Goal: Check status: Check status

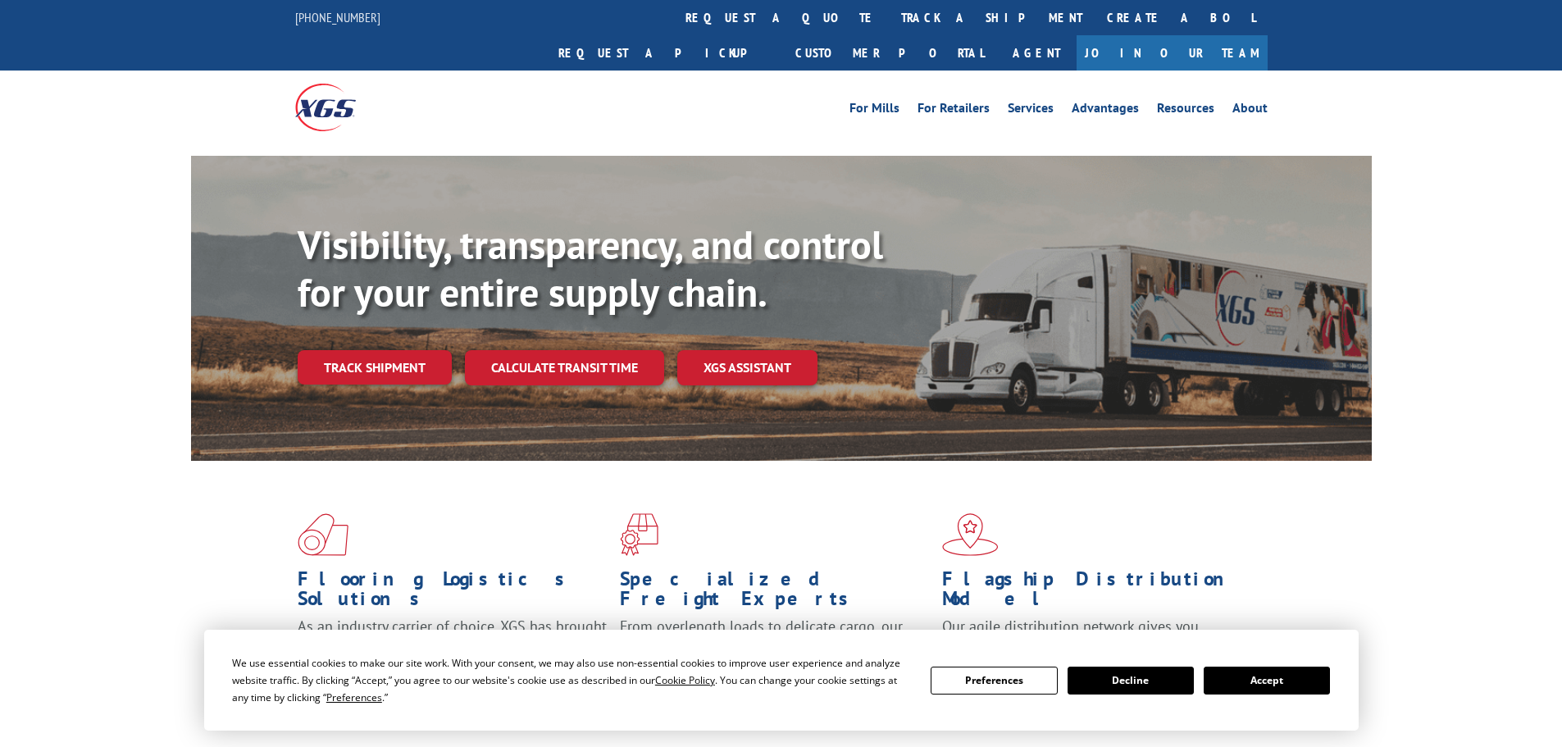
click at [1271, 673] on button "Accept" at bounding box center [1267, 681] width 126 height 28
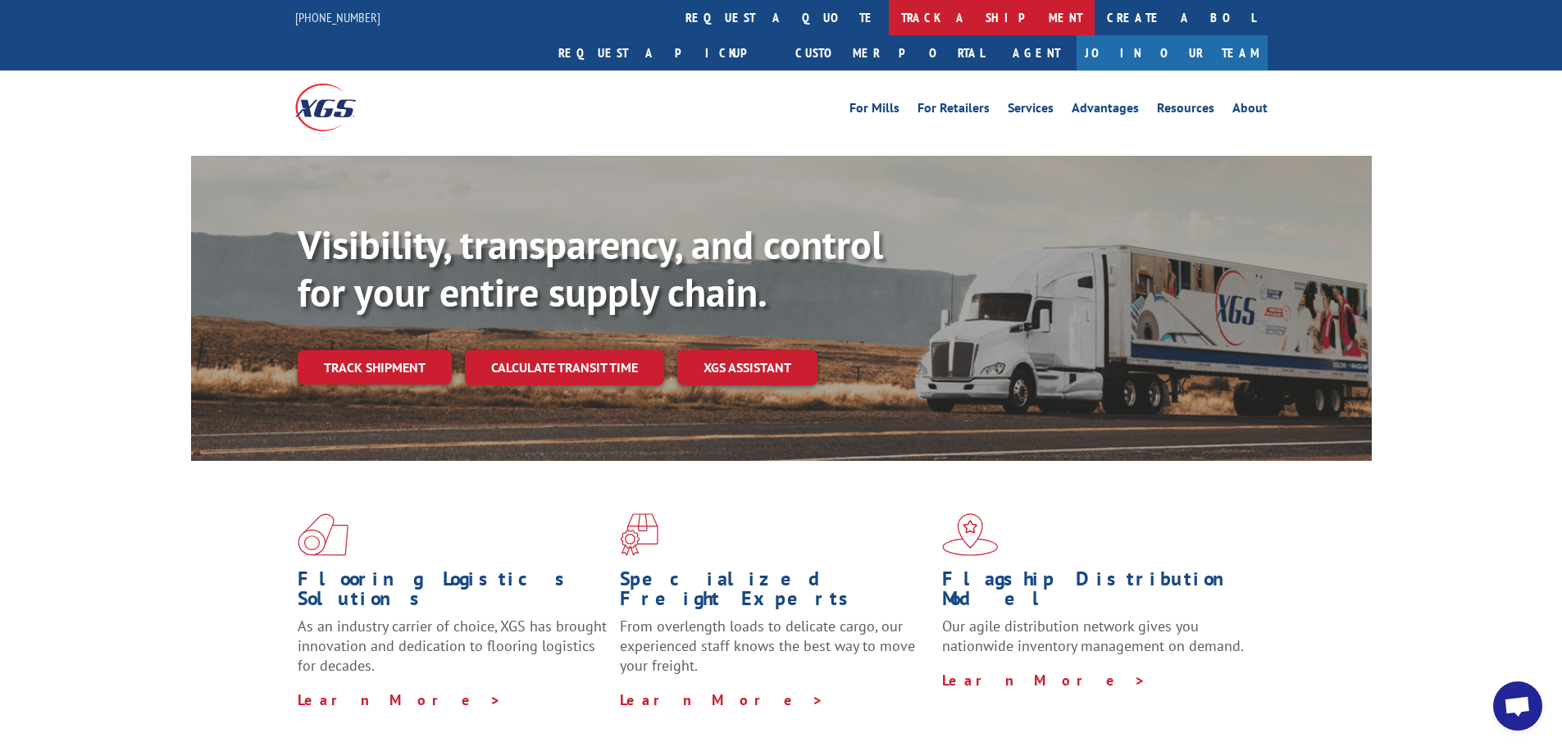
click at [889, 21] on link "track a shipment" at bounding box center [992, 17] width 206 height 35
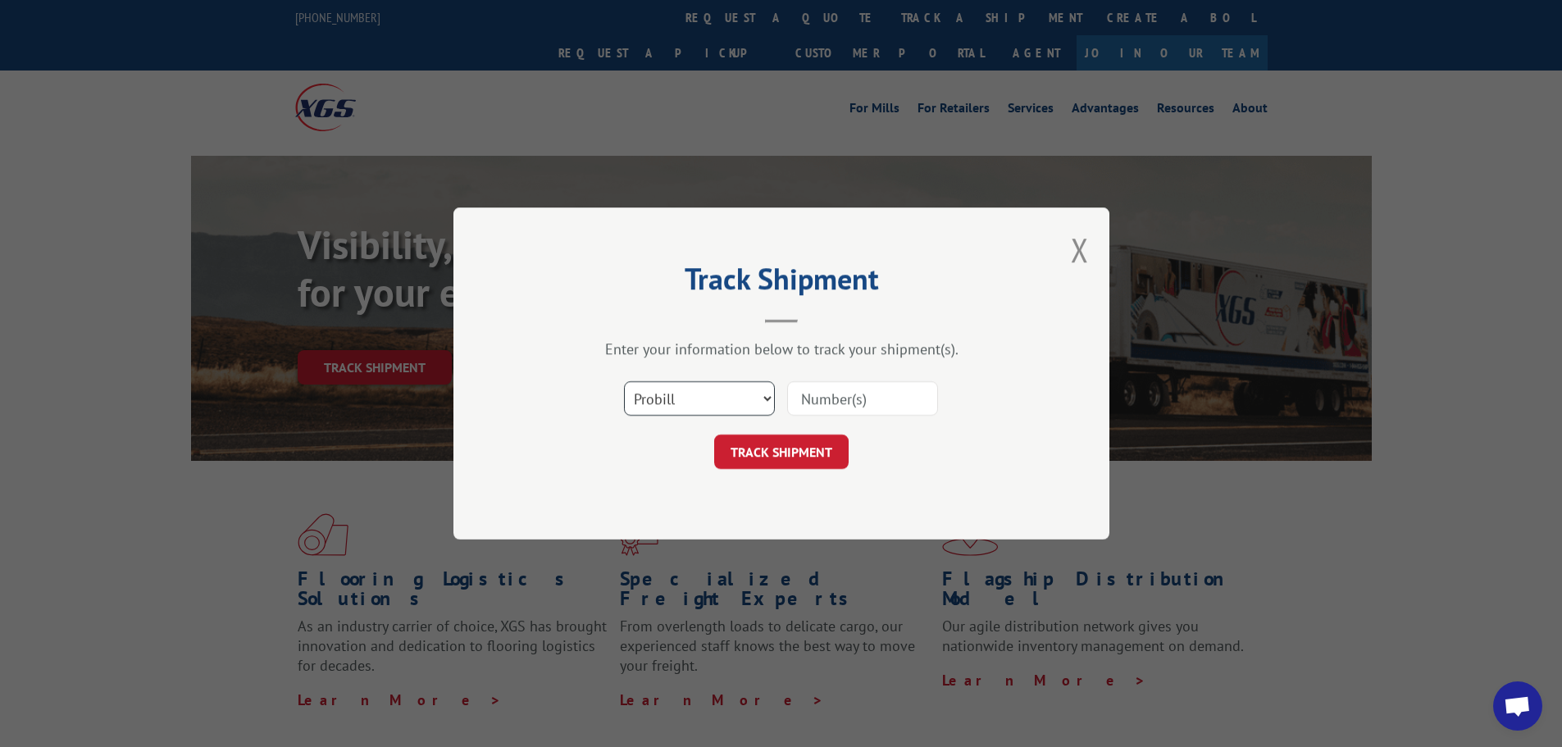
click at [695, 408] on select "Select category... Probill BOL PO" at bounding box center [699, 398] width 151 height 34
select select "po"
click at [624, 381] on select "Select category... Probill BOL PO" at bounding box center [699, 398] width 151 height 34
click at [836, 406] on input at bounding box center [862, 398] width 151 height 34
paste input "17523127"
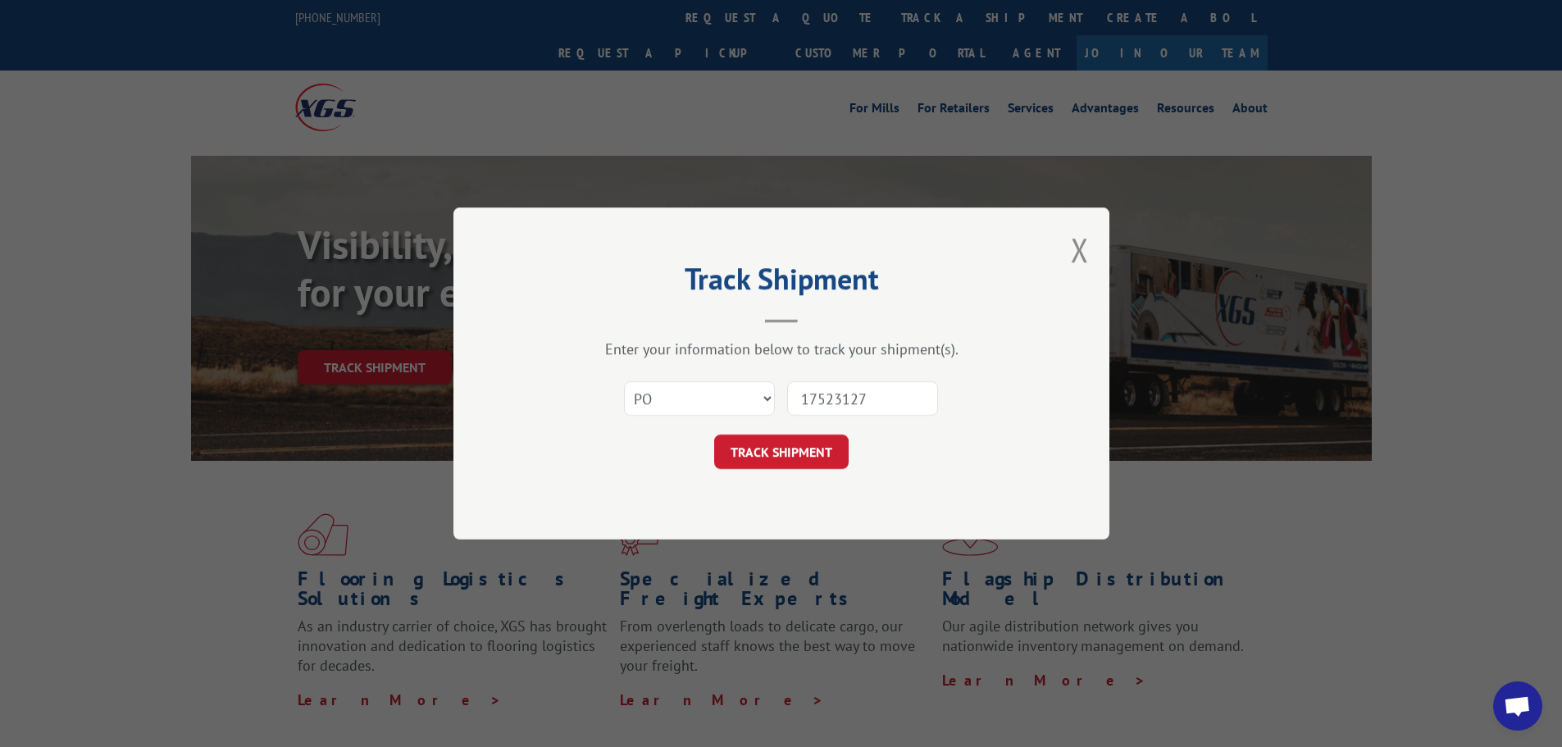
type input "17523127"
click at [769, 445] on button "TRACK SHIPMENT" at bounding box center [781, 452] width 135 height 34
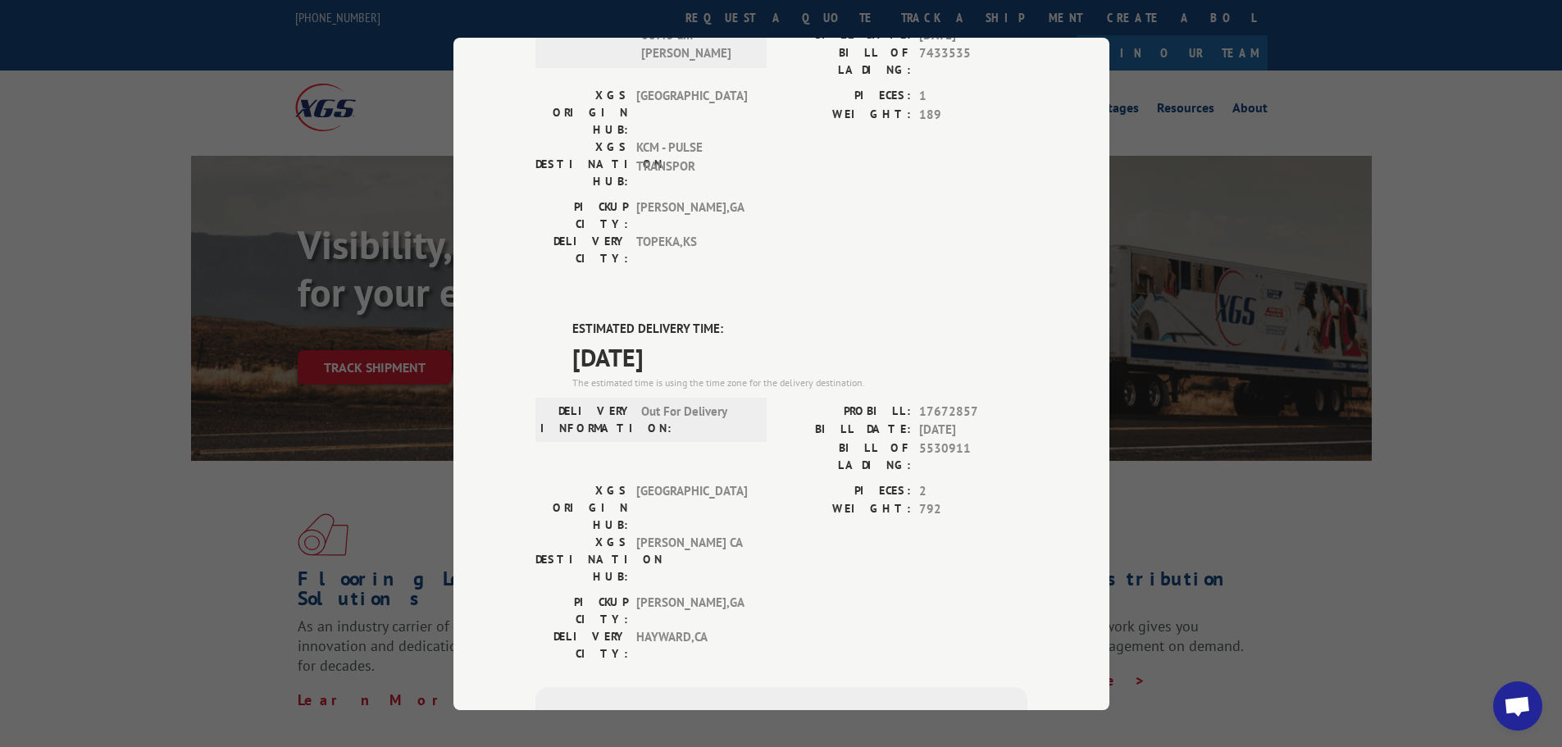
scroll to position [574, 0]
